Goal: Information Seeking & Learning: Learn about a topic

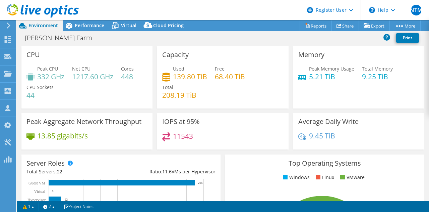
select select "[GEOGRAPHIC_DATA]"
select select "USD"
click at [98, 26] on span "Performance" at bounding box center [90, 25] width 30 height 6
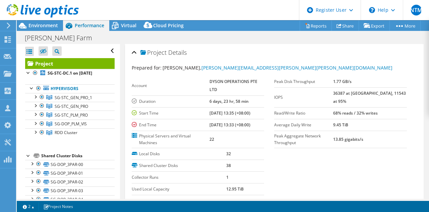
click at [351, 93] on b "36387 at [GEOGRAPHIC_DATA], 11543 at 95%" at bounding box center [369, 97] width 73 height 14
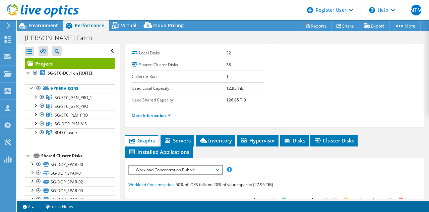
scroll to position [67, 0]
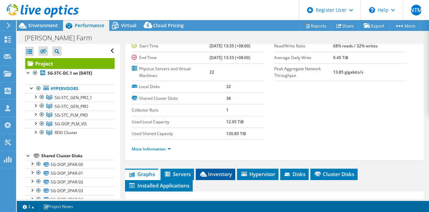
click at [219, 169] on li "Inventory" at bounding box center [216, 173] width 40 height 11
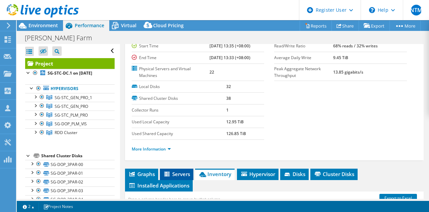
click at [180, 172] on span "Servers" at bounding box center [176, 173] width 27 height 7
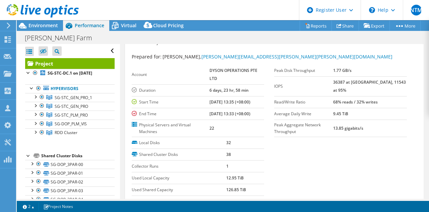
scroll to position [0, 0]
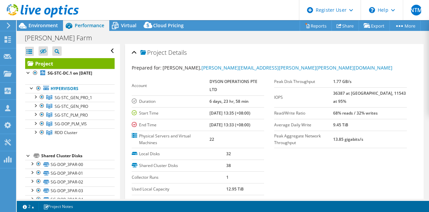
click at [324, 144] on section "Prepared for: [PERSON_NAME], [PERSON_NAME][EMAIL_ADDRESS][PERSON_NAME][PERSON_N…" at bounding box center [275, 144] width 286 height 161
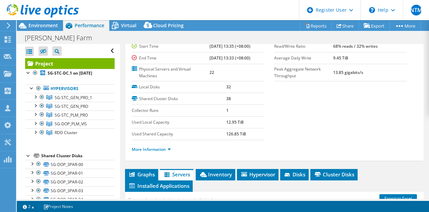
scroll to position [67, 0]
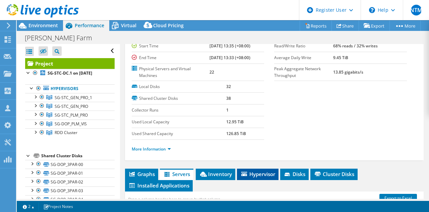
click at [249, 174] on span "Hypervisor" at bounding box center [257, 173] width 35 height 7
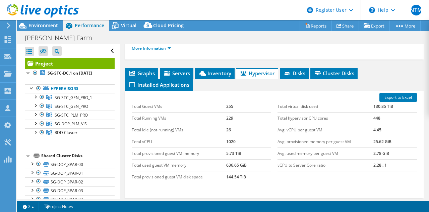
scroll to position [101, 0]
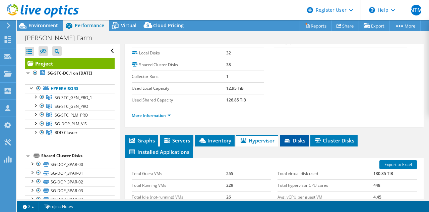
click at [293, 140] on span "Disks" at bounding box center [295, 140] width 22 height 7
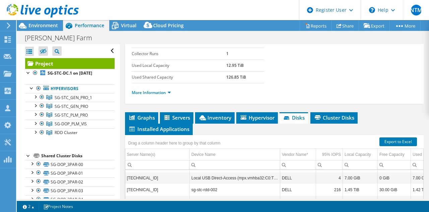
scroll to position [128, 0]
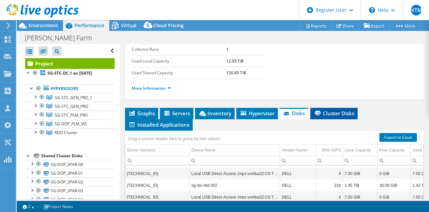
click at [334, 115] on span "Cluster Disks" at bounding box center [334, 113] width 41 height 7
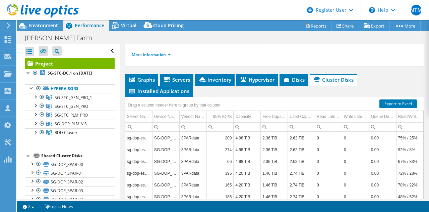
scroll to position [195, 0]
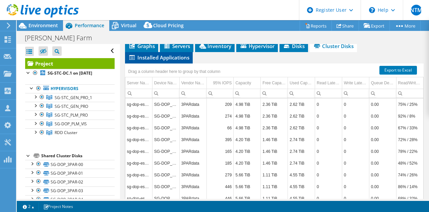
click at [180, 54] on span "Installed Applications" at bounding box center [158, 57] width 61 height 7
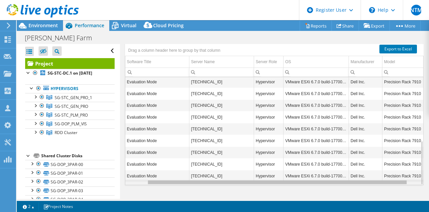
scroll to position [0, 38]
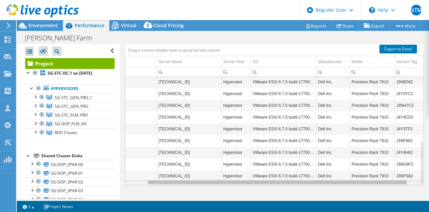
drag, startPoint x: 379, startPoint y: 181, endPoint x: 429, endPoint y: 181, distance: 50.3
click at [429, 181] on body "NTM Dell User Neha T M [DOMAIN_NAME][EMAIL_ADDRESS][DOMAIN_NAME] Dell My Profil…" at bounding box center [214, 106] width 429 height 212
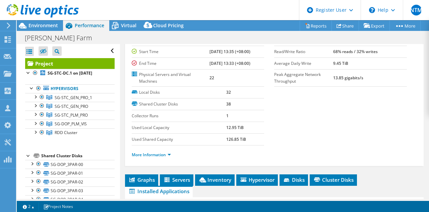
scroll to position [67, 0]
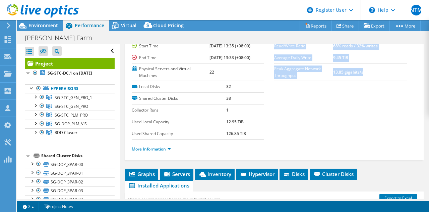
drag, startPoint x: 245, startPoint y: 134, endPoint x: 130, endPoint y: 111, distance: 117.6
click at [130, 111] on div "Project Details Prepared for: [PERSON_NAME], [PERSON_NAME][EMAIL_ADDRESS][PERSO…" at bounding box center [274, 68] width 299 height 183
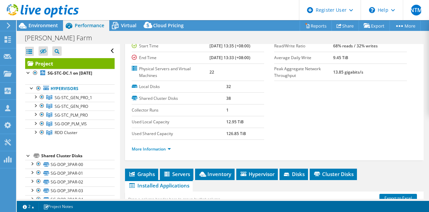
click at [133, 109] on label "Collector Runs" at bounding box center [179, 110] width 95 height 7
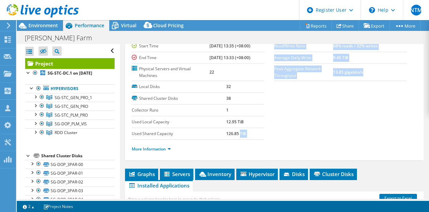
drag, startPoint x: 131, startPoint y: 108, endPoint x: 242, endPoint y: 132, distance: 113.9
click at [239, 132] on div "Project Details Prepared for: [PERSON_NAME], [PERSON_NAME][EMAIL_ADDRESS][PERSO…" at bounding box center [274, 68] width 299 height 183
click at [266, 132] on div "Local Disks 32 Shared Cluster Disks 38 Collector Runs 1 Used Local Capacity 12.…" at bounding box center [203, 110] width 143 height 59
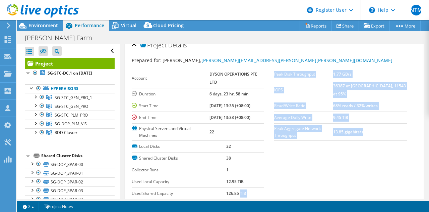
scroll to position [0, 0]
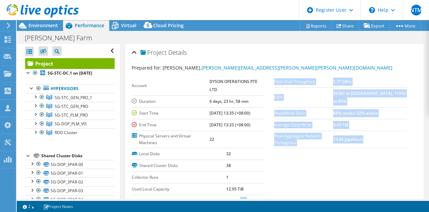
click at [263, 154] on div "Local Disks 32 Shared Cluster Disks 38 Collector Runs 1 Used Local Capacity 12.…" at bounding box center [203, 177] width 143 height 59
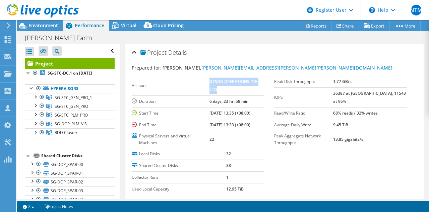
drag, startPoint x: 208, startPoint y: 79, endPoint x: 215, endPoint y: 87, distance: 10.0
click at [215, 87] on b "DYSON OPERATIONS PTE LTD" at bounding box center [234, 85] width 48 height 14
copy b "DYSON OPERATIONS PTE LTD"
click at [311, 27] on link "Reports" at bounding box center [316, 25] width 32 height 10
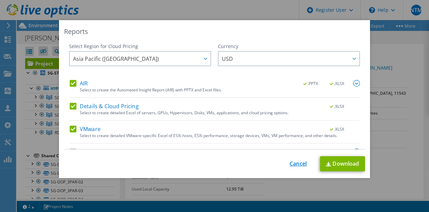
click at [295, 165] on link "Cancel" at bounding box center [298, 163] width 17 height 6
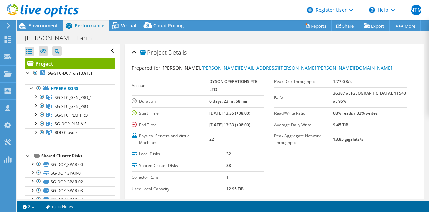
click at [261, 159] on td "38" at bounding box center [245, 165] width 38 height 12
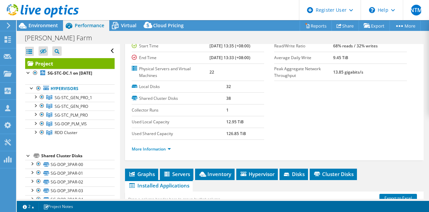
click at [366, 128] on section "Prepared for: [PERSON_NAME], [PERSON_NAME][EMAIL_ADDRESS][PERSON_NAME][PERSON_N…" at bounding box center [275, 77] width 286 height 161
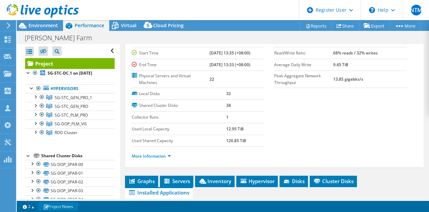
scroll to position [48, 0]
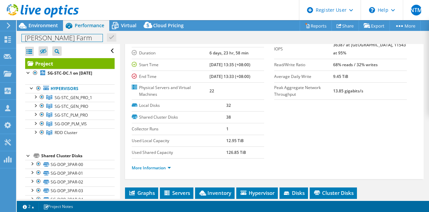
click at [81, 199] on div "Project Actions Project Actions Reports Share Export vSAN ReadyNode Sizer" at bounding box center [223, 115] width 412 height 191
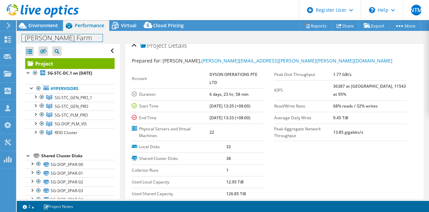
scroll to position [0, 0]
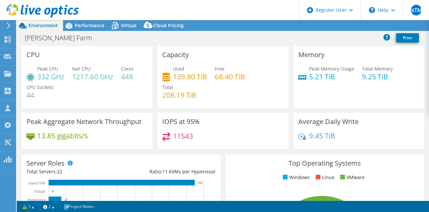
select select "[GEOGRAPHIC_DATA]"
select select "USD"
